Goal: Check status: Check status

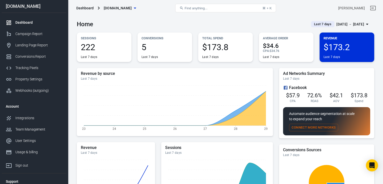
click at [312, 24] on span "Last 7 days" at bounding box center [322, 24] width 21 height 5
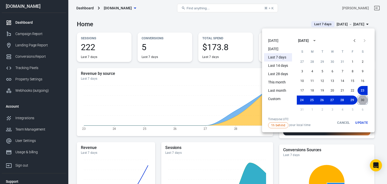
click at [363, 99] on button "30" at bounding box center [362, 99] width 11 height 9
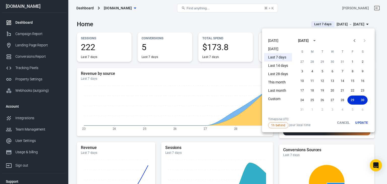
click at [361, 123] on button "Update" at bounding box center [362, 122] width 16 height 11
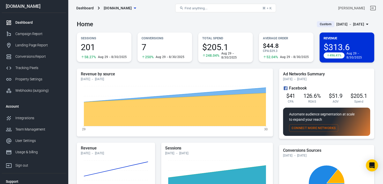
drag, startPoint x: 291, startPoint y: 82, endPoint x: 286, endPoint y: 19, distance: 62.4
click at [286, 19] on div "Home Custom [DATE] － [DATE]" at bounding box center [226, 22] width 298 height 12
click at [367, 24] on icon "button" at bounding box center [367, 24] width 3 height 1
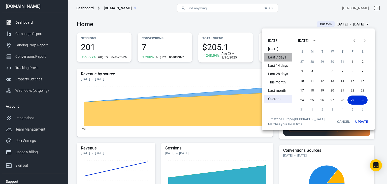
click at [280, 58] on li "Last 7 days" at bounding box center [278, 57] width 28 height 8
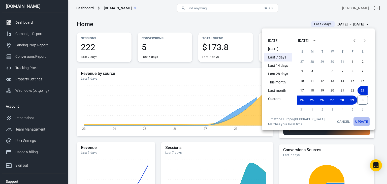
click at [363, 122] on button "Update" at bounding box center [362, 121] width 16 height 9
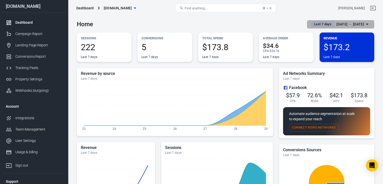
click at [366, 25] on icon "button" at bounding box center [367, 24] width 6 height 6
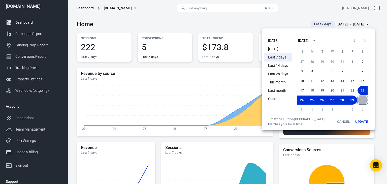
click at [363, 101] on button "30" at bounding box center [362, 99] width 11 height 9
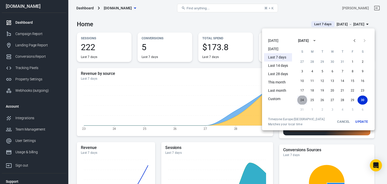
click at [301, 100] on button "24" at bounding box center [302, 99] width 10 height 9
click at [363, 121] on button "Update" at bounding box center [362, 121] width 16 height 9
